Goal: Task Accomplishment & Management: Use online tool/utility

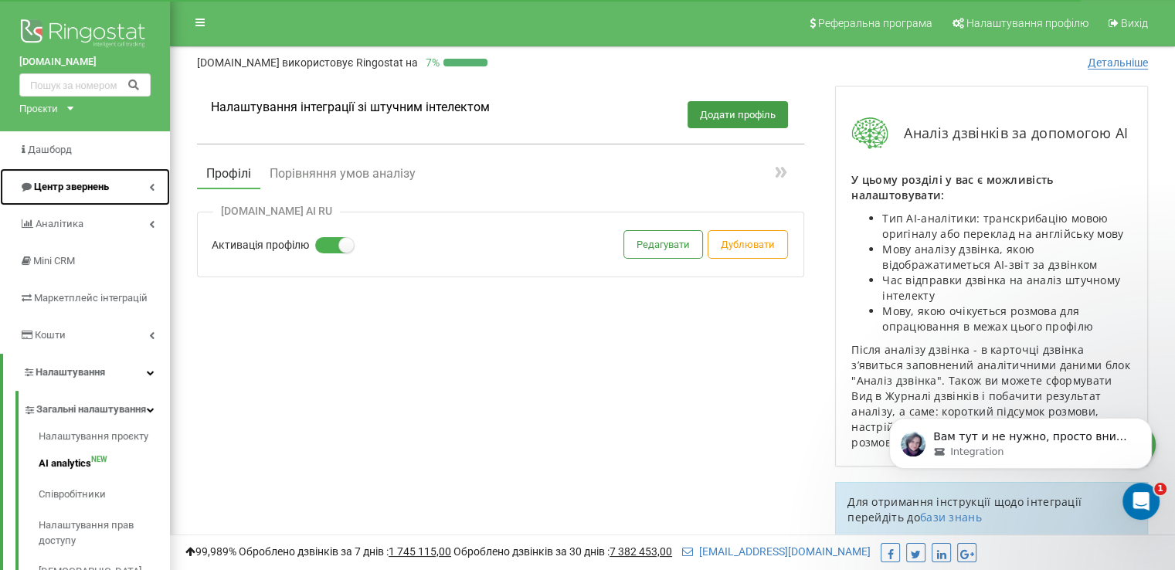
click at [80, 185] on span "Центр звернень" at bounding box center [71, 187] width 75 height 12
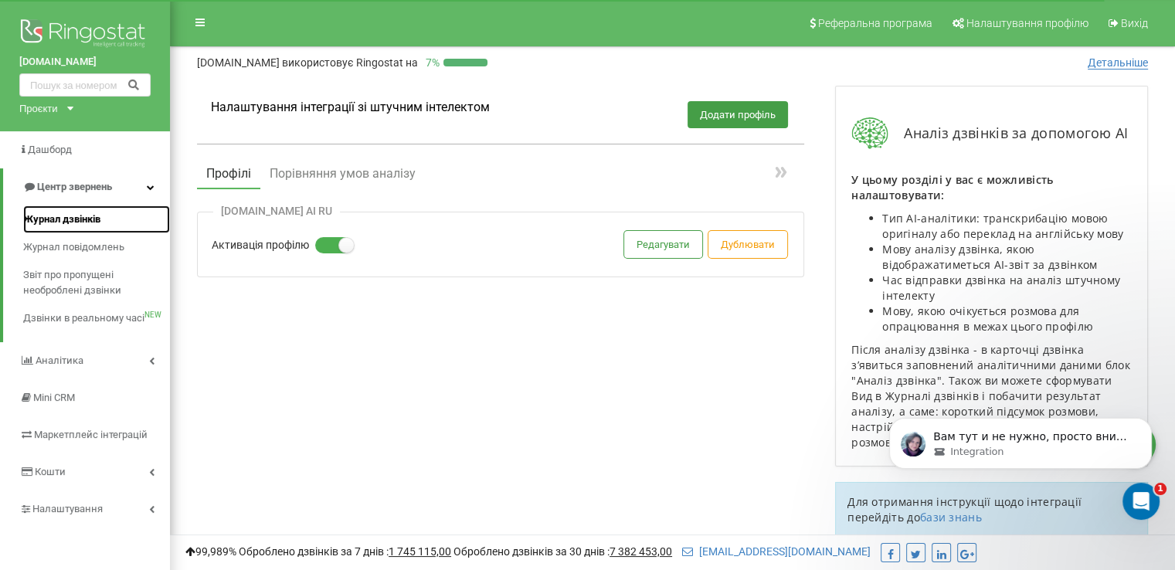
click at [71, 222] on span "Журнал дзвінків" at bounding box center [61, 219] width 77 height 15
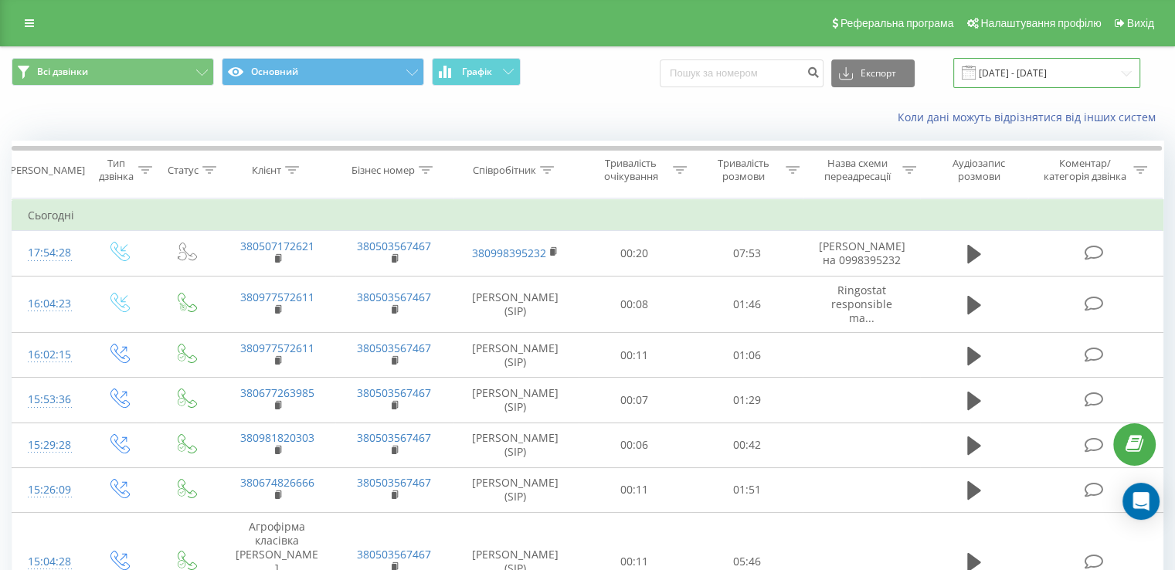
click at [1040, 77] on input "[DATE] - [DATE]" at bounding box center [1046, 73] width 187 height 30
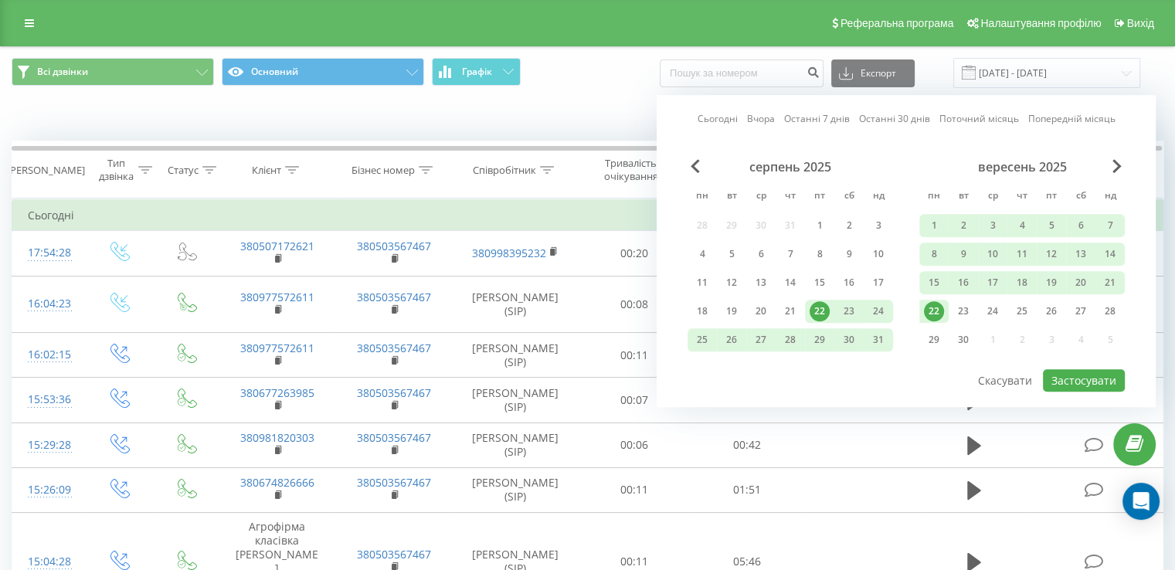
click at [931, 304] on div "22" at bounding box center [934, 311] width 20 height 20
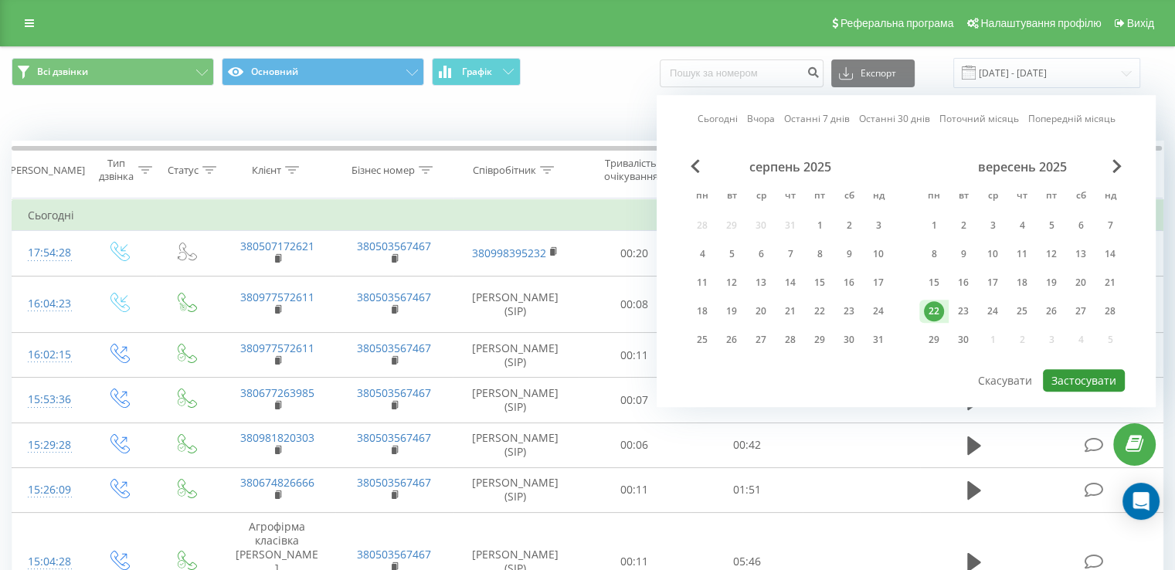
click at [1097, 378] on button "Застосувати" at bounding box center [1084, 380] width 82 height 22
type input "[DATE] - [DATE]"
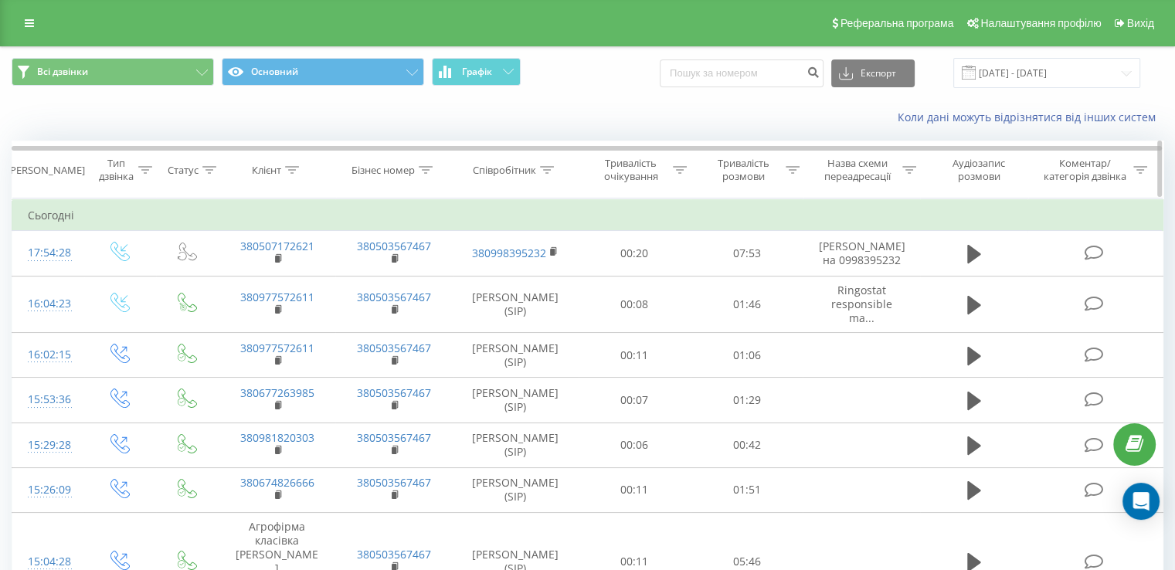
click at [549, 166] on icon at bounding box center [547, 170] width 14 height 8
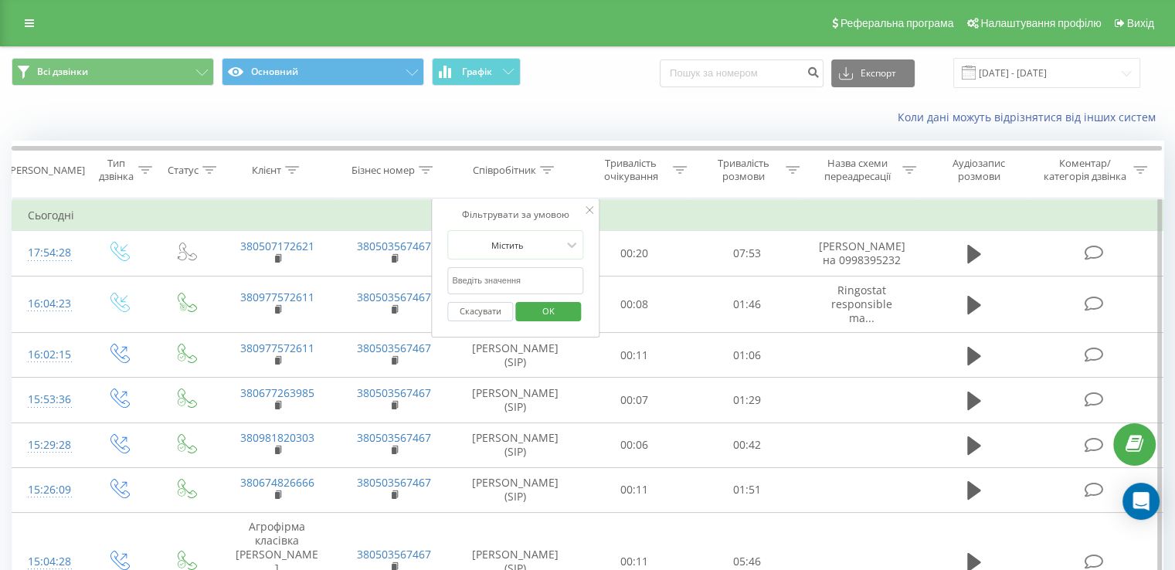
click at [534, 273] on input "text" at bounding box center [515, 280] width 136 height 27
type input "[PERSON_NAME]"
click at [550, 318] on span "OK" at bounding box center [548, 311] width 43 height 24
